Goal: Complete application form

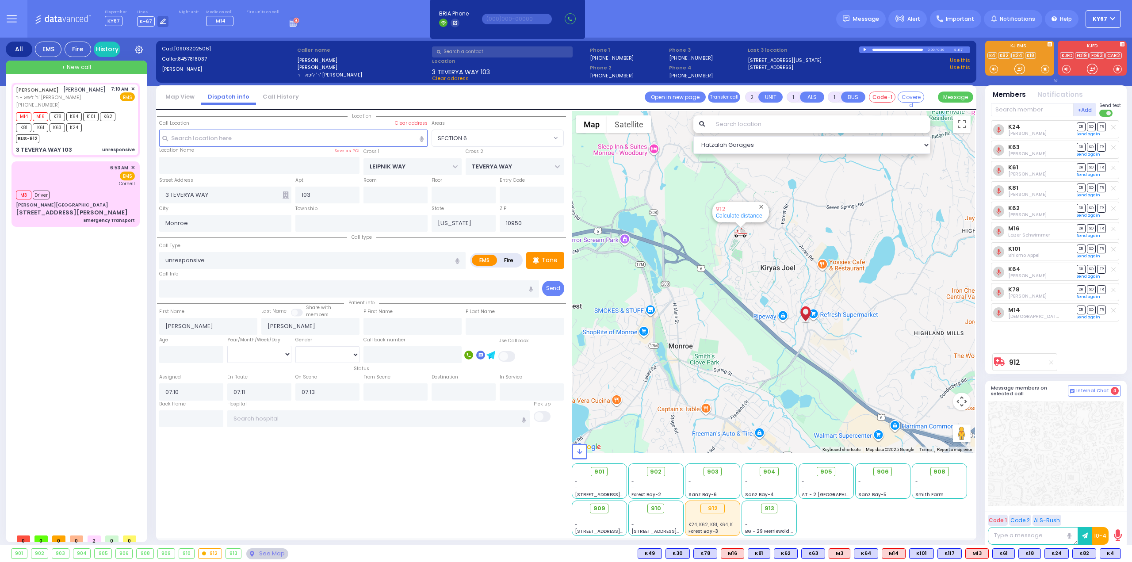
select select "SECTION 6"
select select
click at [57, 287] on div "[PERSON_NAME] [PERSON_NAME] [PERSON_NAME] - ר' [PERSON_NAME] [PHONE_NUMBER] 7:1…" at bounding box center [77, 306] width 132 height 447
click at [132, 88] on span "✕" at bounding box center [133, 89] width 4 height 8
click at [254, 554] on div "See Map" at bounding box center [267, 553] width 42 height 11
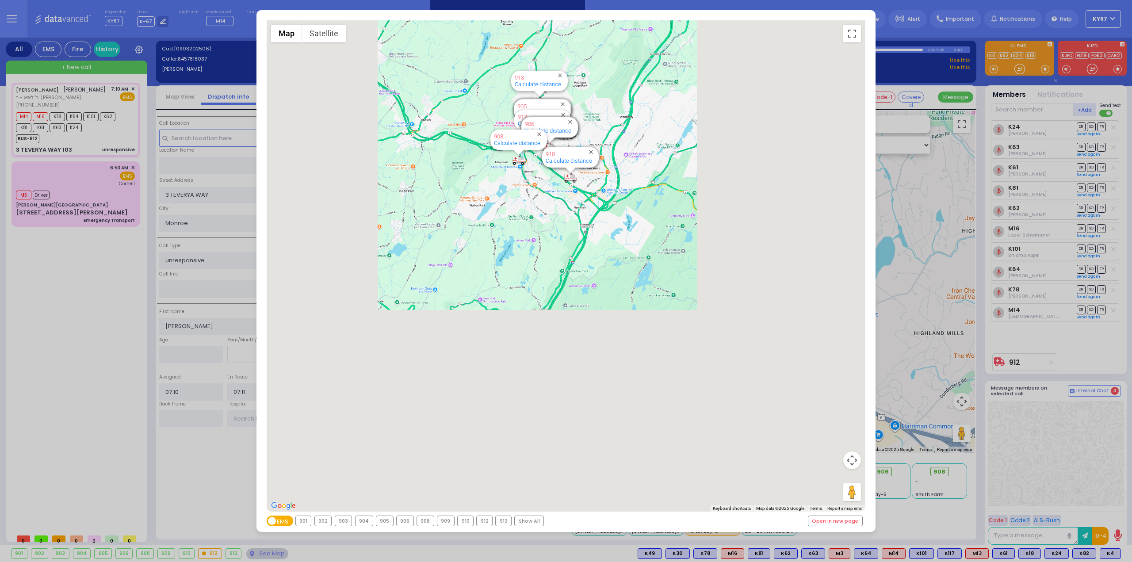
click at [532, 522] on div "Show All" at bounding box center [529, 521] width 29 height 10
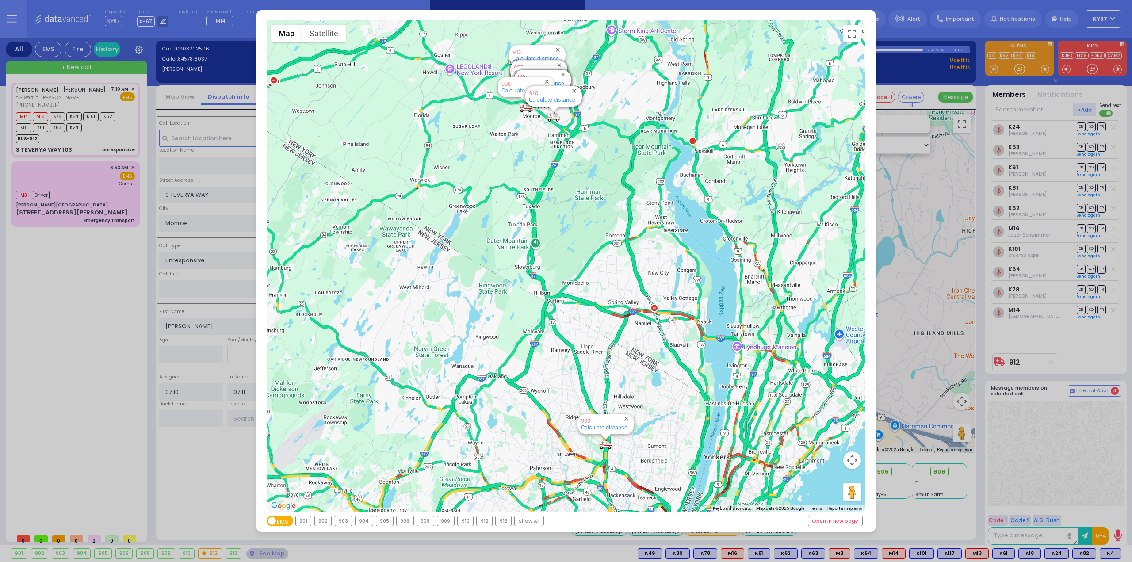
click at [524, 522] on div "Show All" at bounding box center [529, 521] width 29 height 10
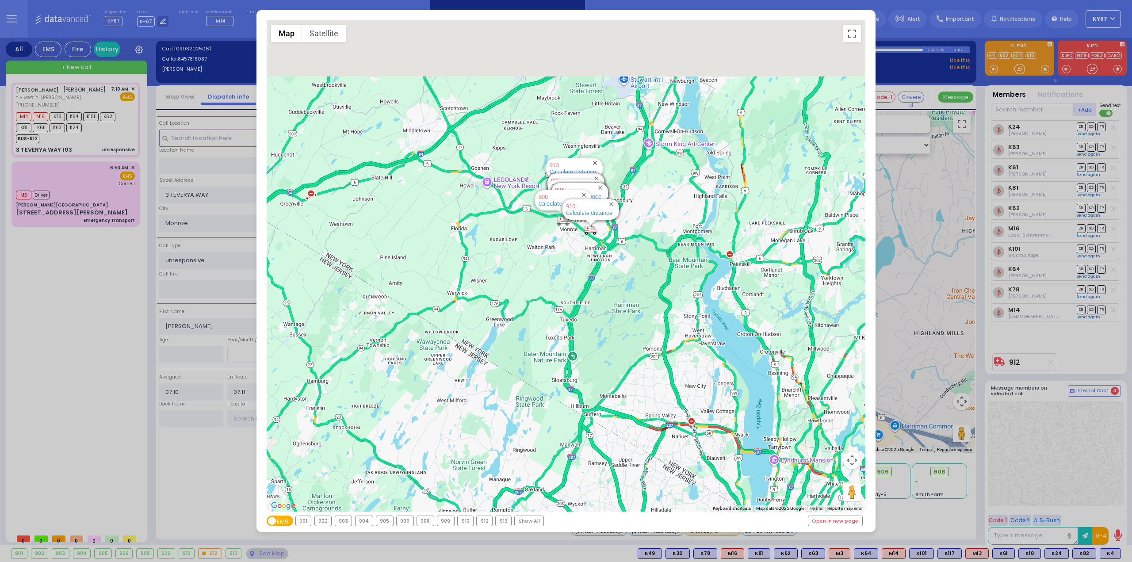
drag, startPoint x: 562, startPoint y: 214, endPoint x: 596, endPoint y: 319, distance: 110.2
click at [604, 348] on div "594 Calculate distance 595 Calculate distance 596 Calculate distance 901 Calcul…" at bounding box center [566, 265] width 599 height 491
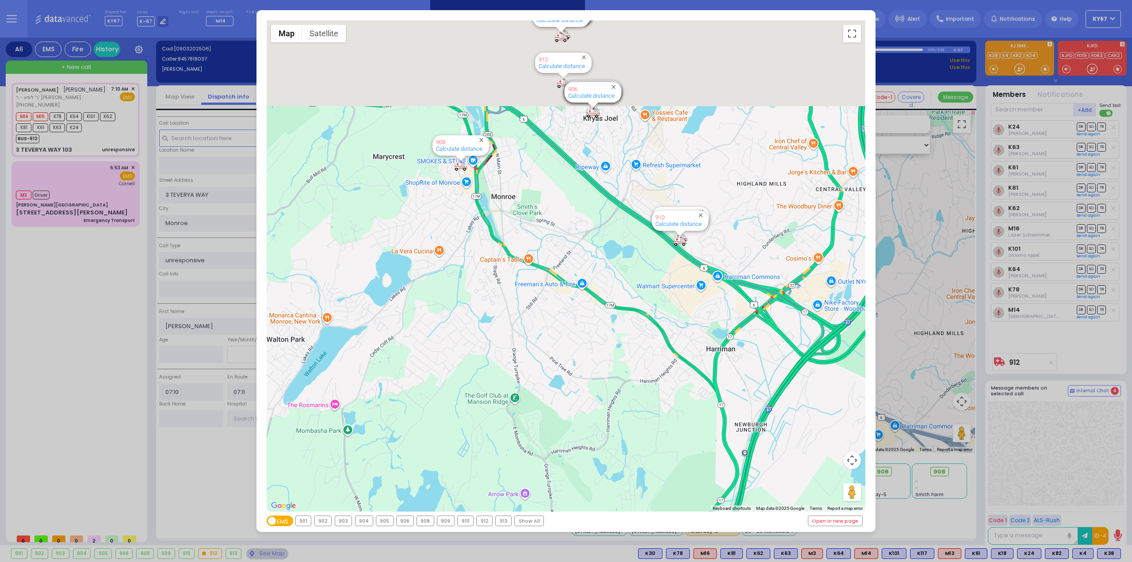
drag, startPoint x: 567, startPoint y: 106, endPoint x: 588, endPoint y: 290, distance: 185.2
click at [587, 288] on div "594 Calculate distance 595 Calculate distance 596 Calculate distance 901 Calcul…" at bounding box center [566, 265] width 599 height 491
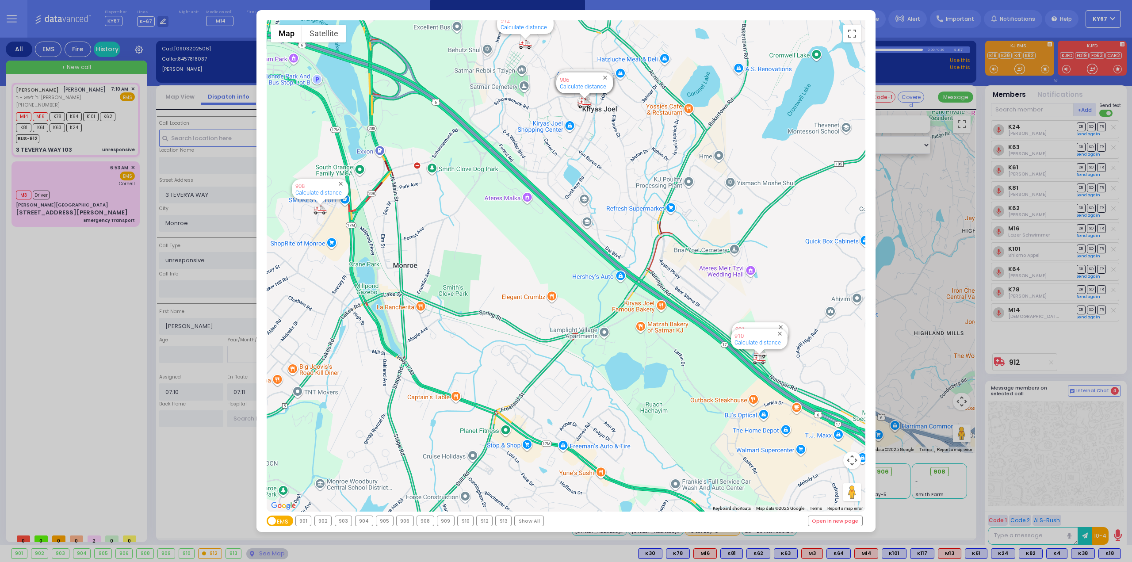
click at [126, 305] on div "← Move left → Move right ↑ Move up ↓ Move down + Zoom in - Zoom out Home Jump l…" at bounding box center [566, 281] width 1132 height 562
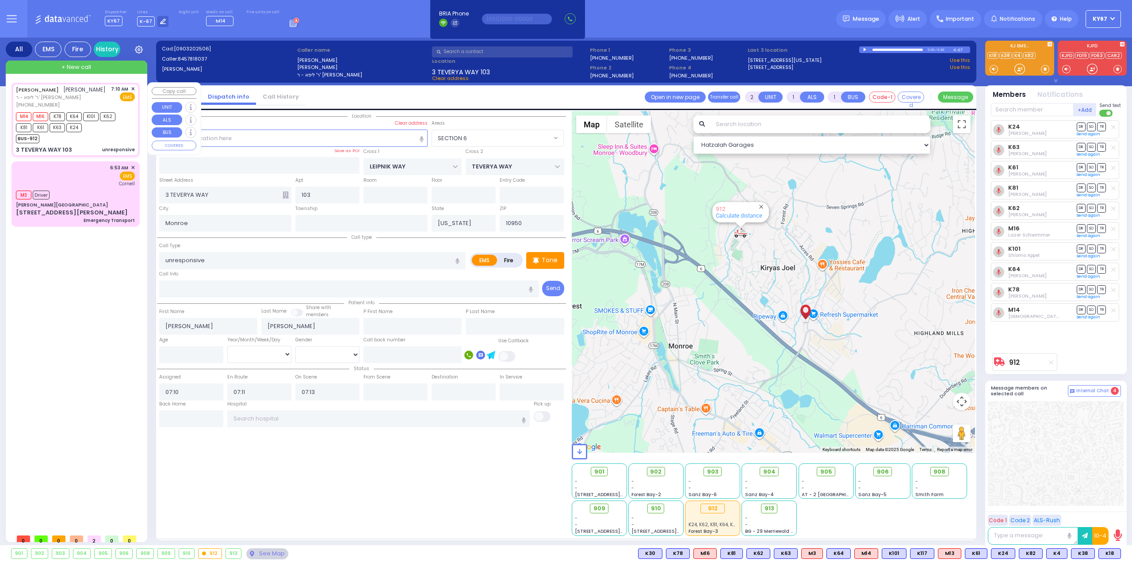
click at [132, 88] on span "✕" at bounding box center [133, 89] width 4 height 8
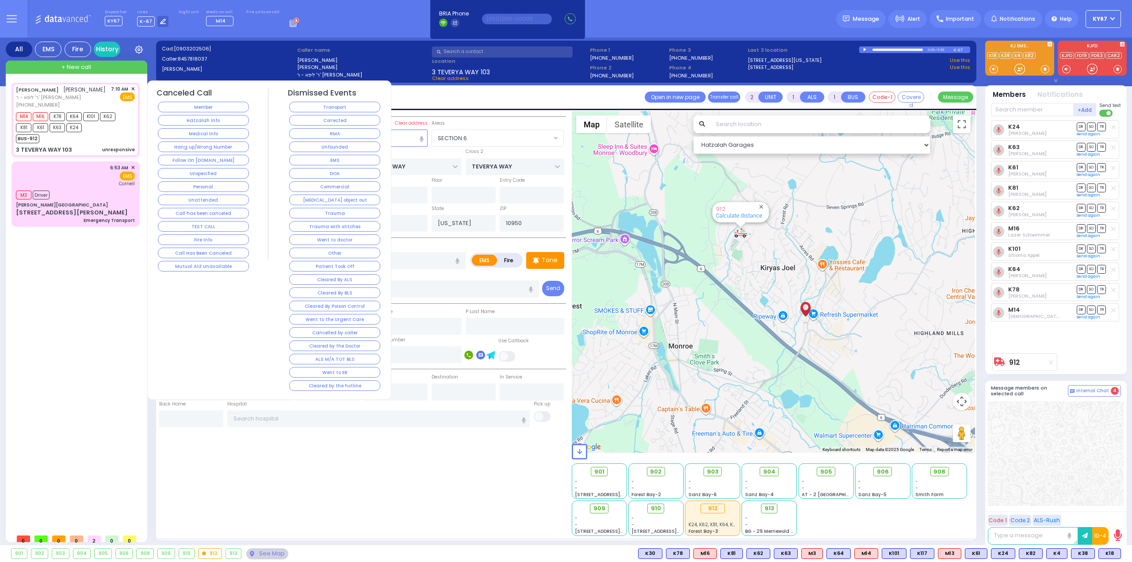
click at [0, 301] on div "All EMS Fire History Settings That will affect to all users" at bounding box center [566, 293] width 1132 height 511
click at [41, 225] on div "[PERSON_NAME] [PERSON_NAME] [PERSON_NAME] - ר' [PERSON_NAME] [PHONE_NUMBER] 7:1…" at bounding box center [77, 306] width 132 height 447
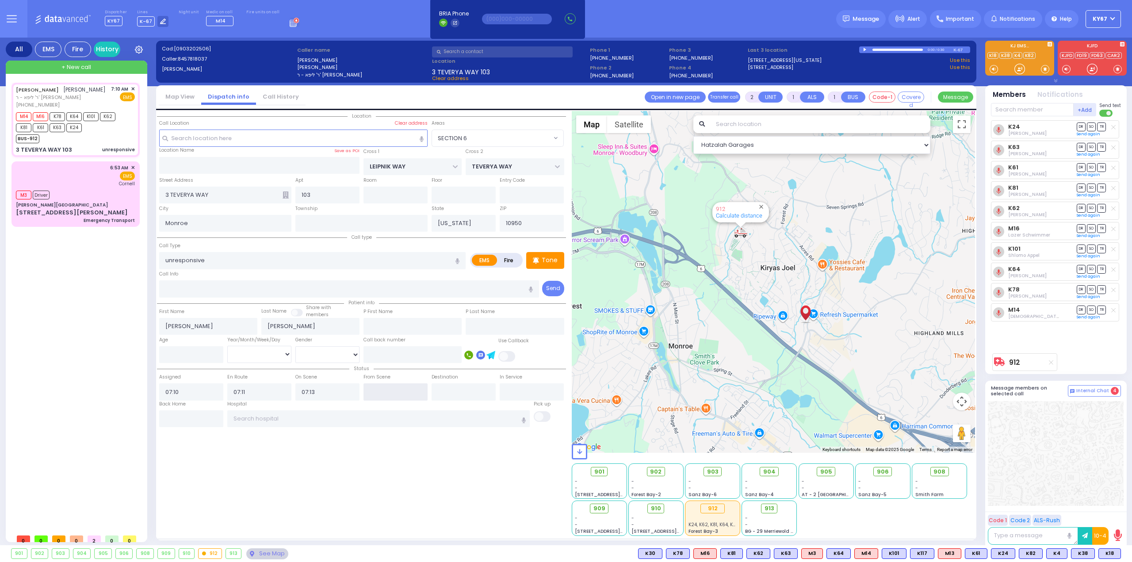
click at [386, 392] on input "text" at bounding box center [395, 391] width 64 height 17
click at [448, 457] on div "Location All areas" at bounding box center [361, 323] width 409 height 425
click at [196, 419] on input "text" at bounding box center [191, 418] width 64 height 17
type input "08:09"
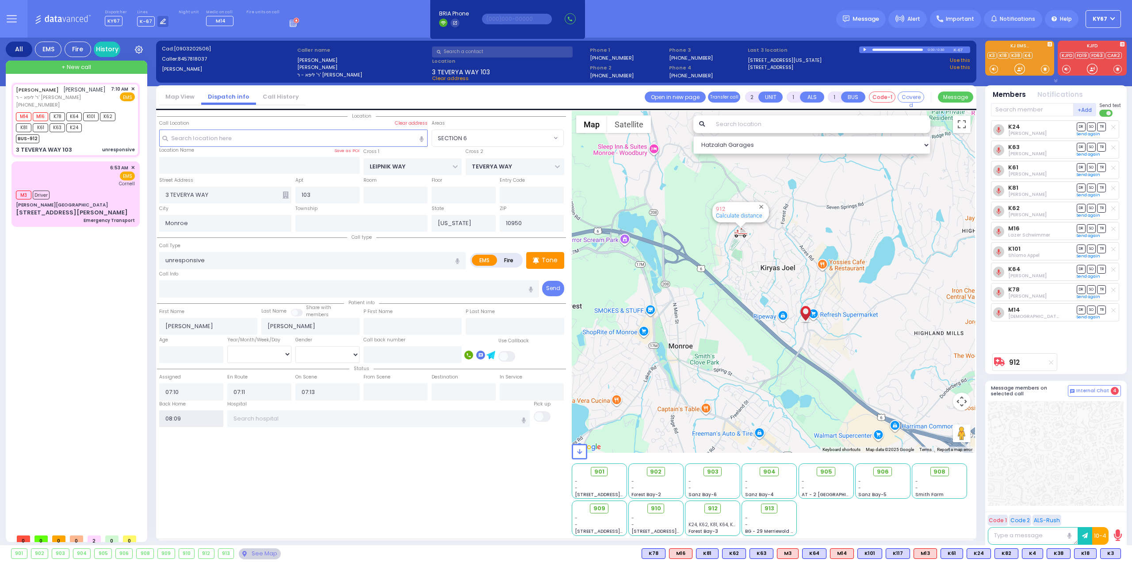
select select
radio input "true"
select select
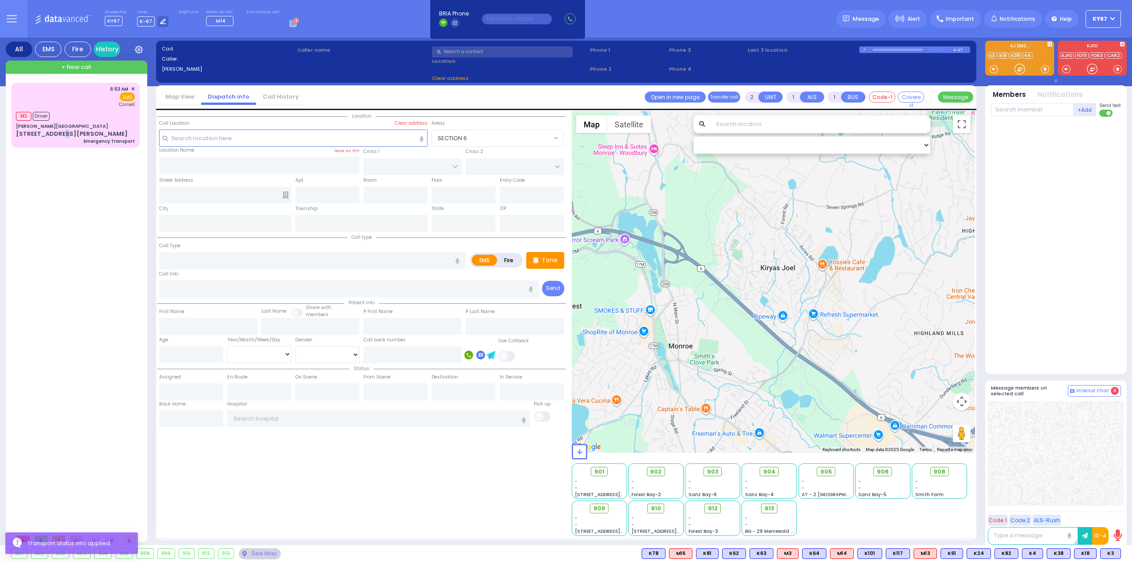
click at [54, 205] on div "6:53 AM ✕ M3 Driver" at bounding box center [77, 306] width 132 height 447
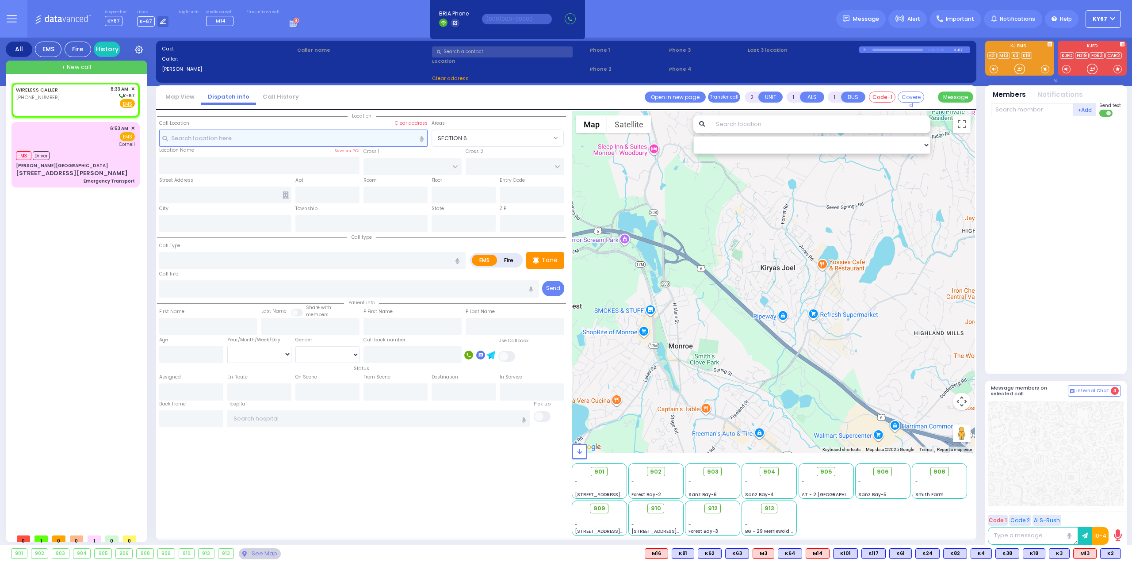
select select
radio input "true"
select select
type input "08:33"
select select "Hatzalah Garages"
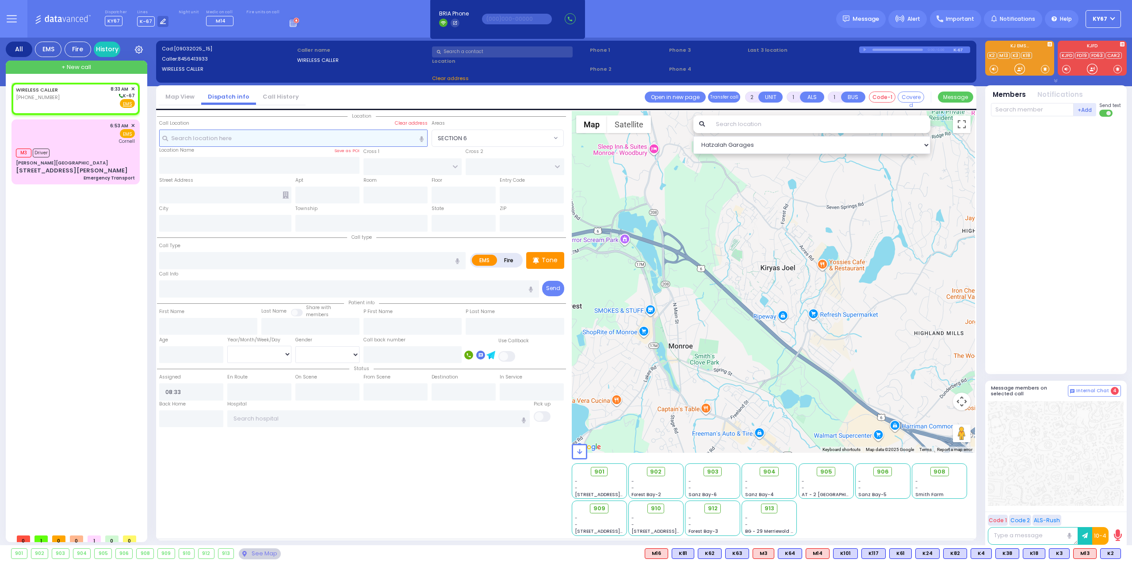
select select
radio input "true"
select select
select select "Hatzalah Garages"
click at [135, 88] on div "WIRELESS CALLER [PHONE_NUMBER] 8:33 AM ✕ K-67 EMS" at bounding box center [75, 98] width 125 height 29
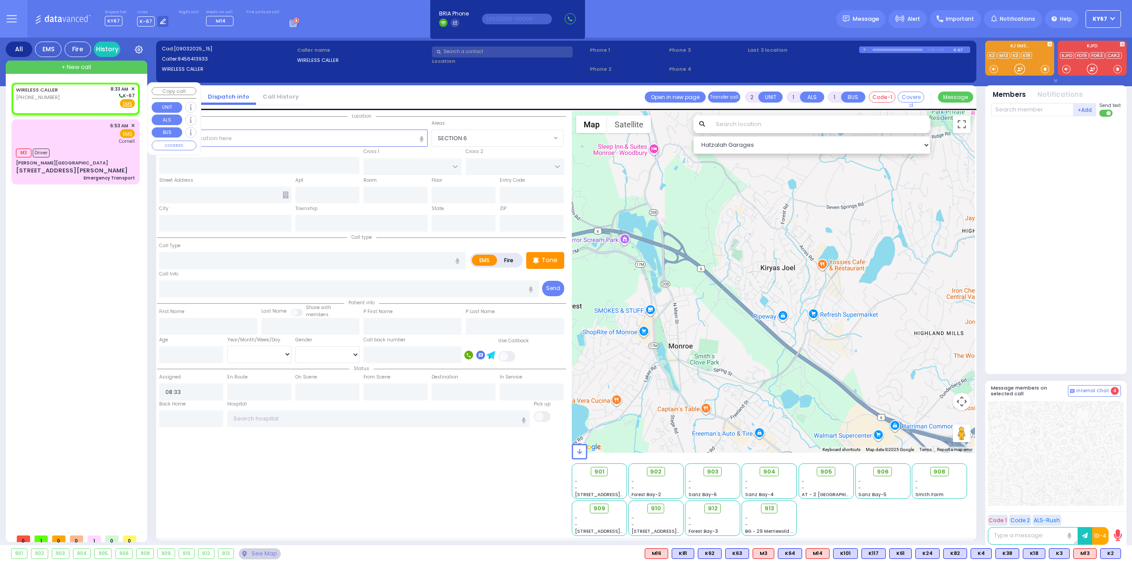
select select
radio input "true"
select select
select select "Hatzalah Garages"
click at [132, 87] on span "✕" at bounding box center [133, 89] width 4 height 8
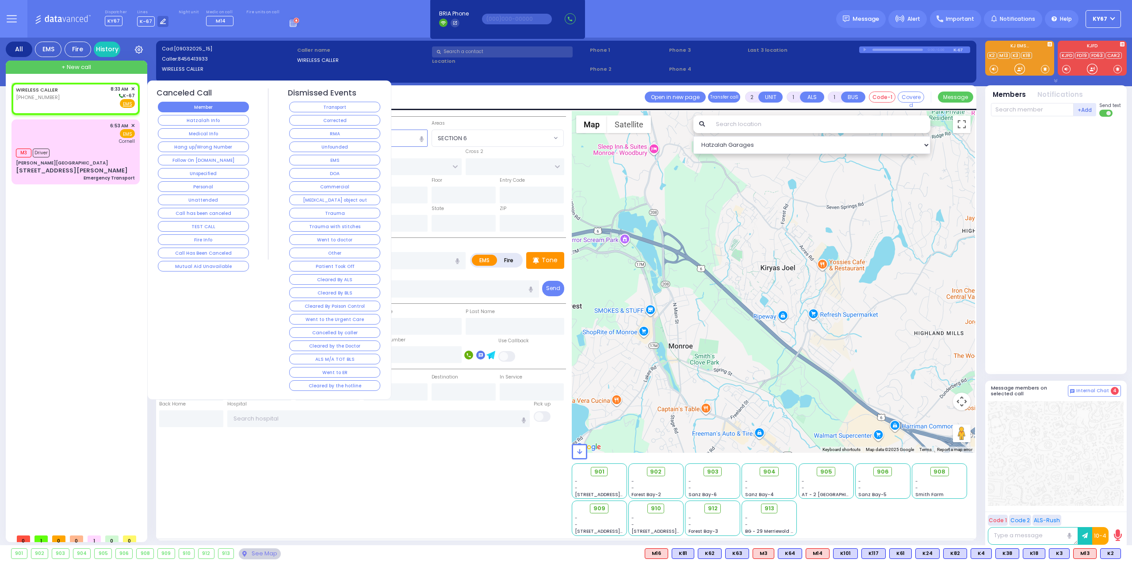
click at [220, 109] on button "Member" at bounding box center [203, 107] width 91 height 11
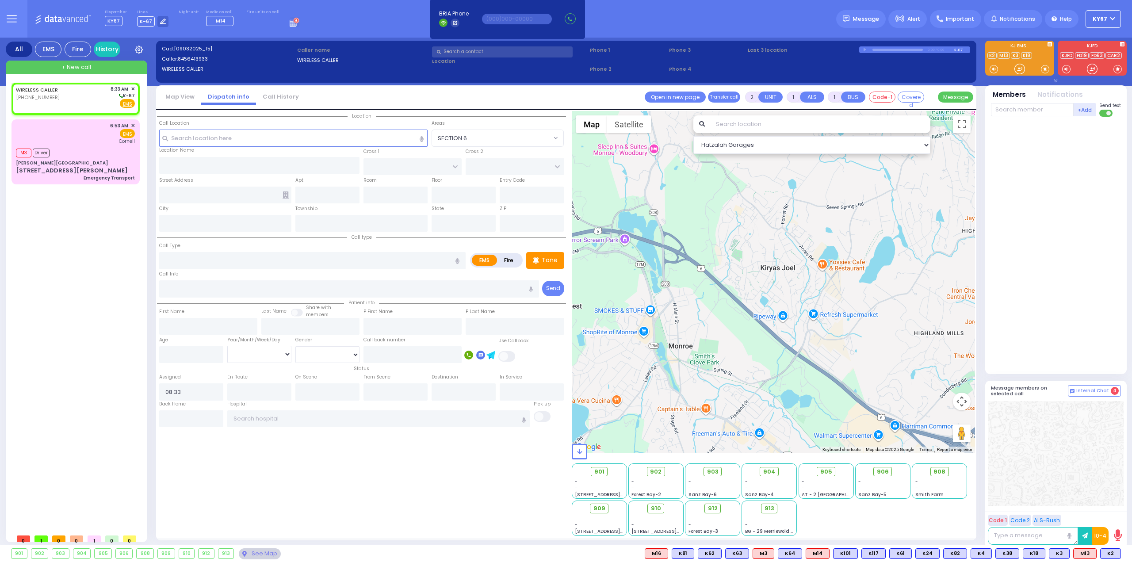
select select
radio input "true"
select select
